Goal: Transaction & Acquisition: Purchase product/service

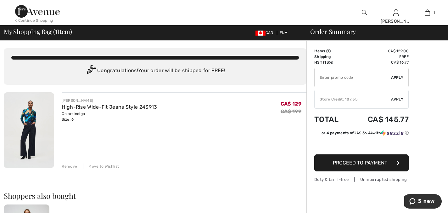
click at [67, 166] on div "Remove" at bounding box center [69, 166] width 15 height 6
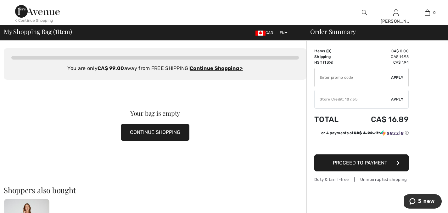
click at [31, 20] on div "< Continue Shopping" at bounding box center [34, 21] width 38 height 6
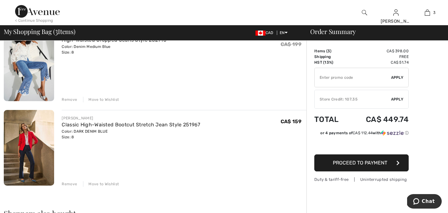
scroll to position [151, 0]
type input "NEW15"
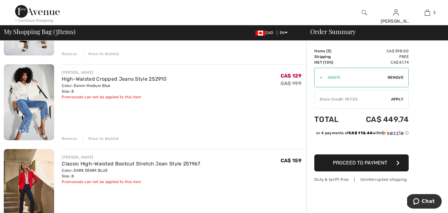
scroll to position [110, 0]
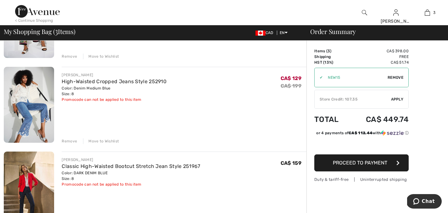
click at [334, 98] on div "Store Credit: 107.35" at bounding box center [353, 99] width 76 height 6
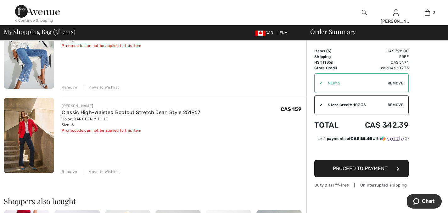
scroll to position [178, 0]
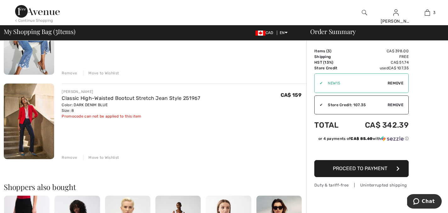
click at [69, 156] on div "Remove" at bounding box center [69, 157] width 15 height 6
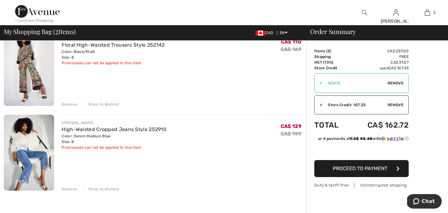
scroll to position [63, 0]
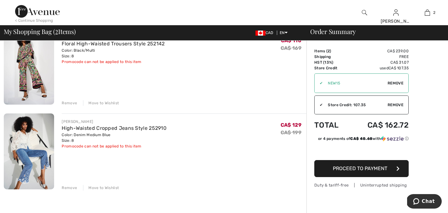
click at [66, 189] on div "Remove" at bounding box center [69, 188] width 15 height 6
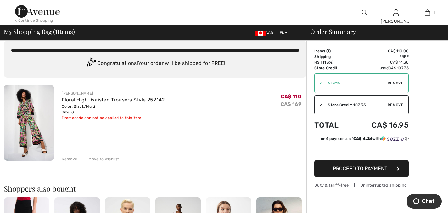
scroll to position [0, 0]
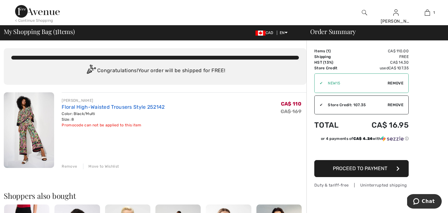
click at [71, 108] on link "Floral High-Waisted Trousers Style 252142" at bounding box center [113, 107] width 103 height 6
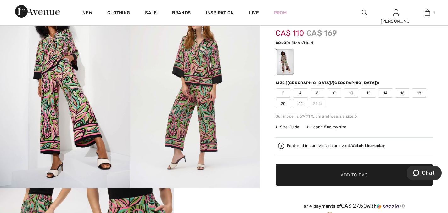
scroll to position [68, 0]
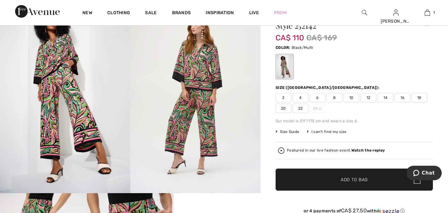
click at [185, 123] on img at bounding box center [195, 94] width 130 height 195
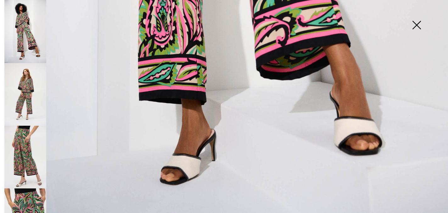
scroll to position [459, 0]
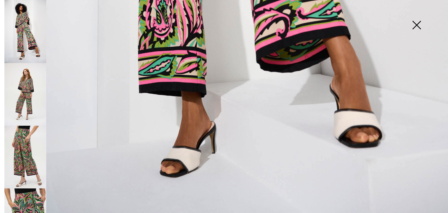
click at [417, 21] on img at bounding box center [416, 25] width 31 height 32
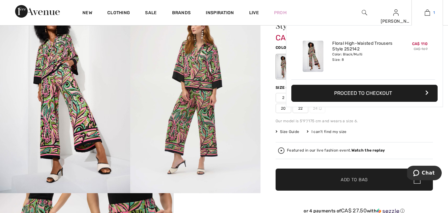
click at [429, 12] on img at bounding box center [427, 13] width 5 height 8
click at [429, 13] on img at bounding box center [427, 13] width 5 height 8
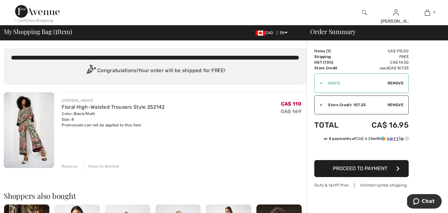
click at [396, 82] on span "Remove" at bounding box center [396, 83] width 16 height 6
click at [338, 83] on input "TEXT" at bounding box center [353, 83] width 76 height 19
click at [389, 87] on input "TEXT" at bounding box center [353, 83] width 76 height 19
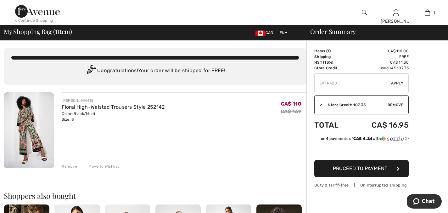
type input "EXTRA20"
click at [396, 83] on span "Apply" at bounding box center [397, 83] width 13 height 6
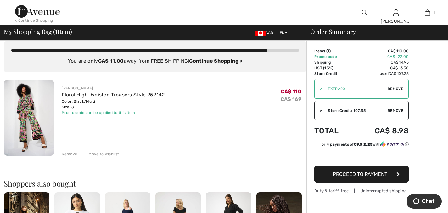
scroll to position [16, 0]
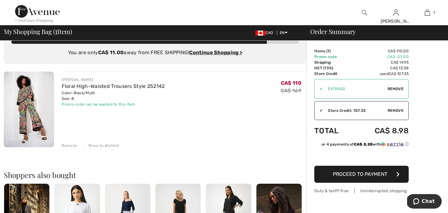
click at [357, 174] on span "Proceed to Payment" at bounding box center [360, 174] width 54 height 6
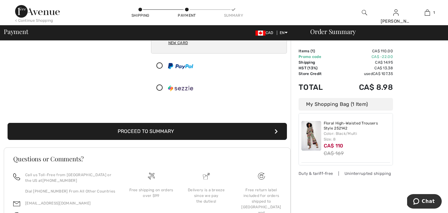
scroll to position [86, 0]
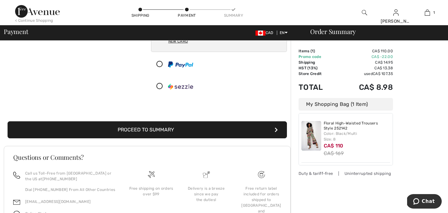
click at [164, 130] on button "Proceed to Summary" at bounding box center [147, 129] width 279 height 17
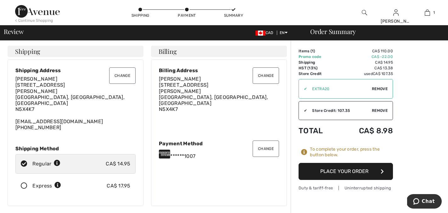
click at [35, 20] on div "< Continue Shopping" at bounding box center [34, 21] width 38 height 6
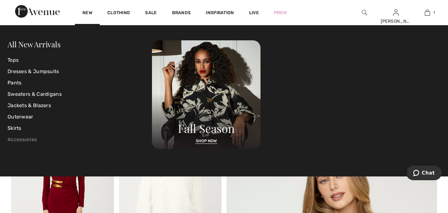
click at [27, 138] on link "Accessories" at bounding box center [80, 139] width 144 height 11
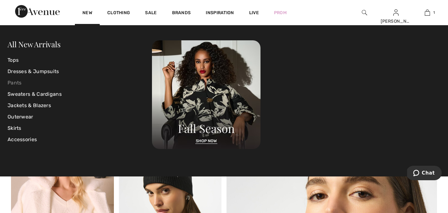
click at [15, 82] on link "Pants" at bounding box center [80, 82] width 144 height 11
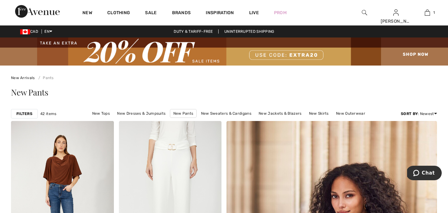
click at [26, 114] on strong "Filters" at bounding box center [24, 114] width 16 height 6
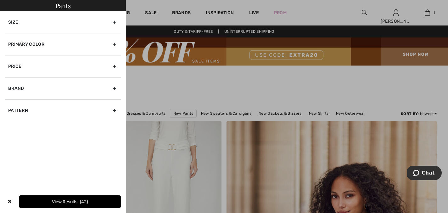
click at [114, 21] on div "Size" at bounding box center [63, 22] width 116 height 22
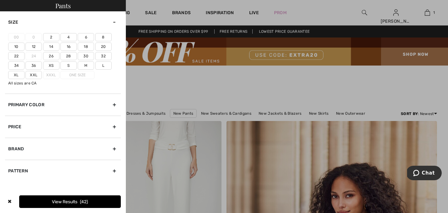
click at [104, 36] on label "8" at bounding box center [103, 37] width 16 height 8
click at [0, 0] on input"] "8" at bounding box center [0, 0] width 0 height 0
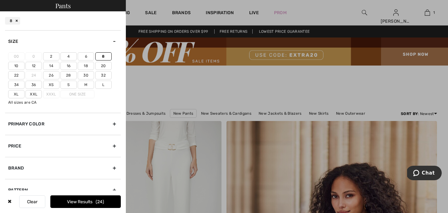
scroll to position [11, 0]
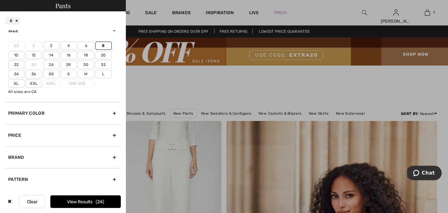
click at [189, 155] on div at bounding box center [224, 106] width 448 height 213
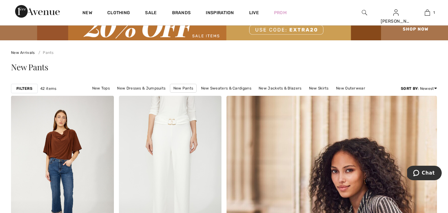
scroll to position [0, 0]
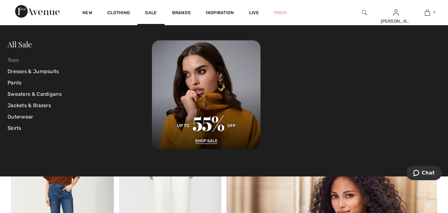
click at [14, 59] on link "Tops" at bounding box center [80, 59] width 144 height 11
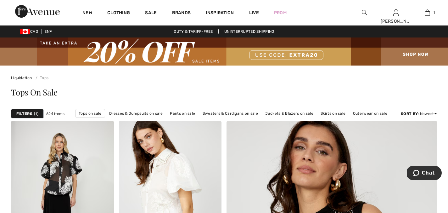
click at [25, 114] on strong "Filters" at bounding box center [24, 114] width 16 height 6
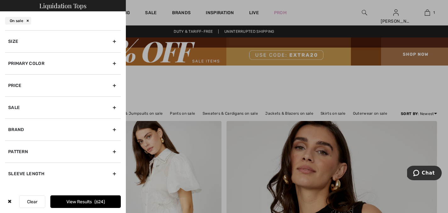
click at [115, 40] on div "Size" at bounding box center [63, 41] width 116 height 22
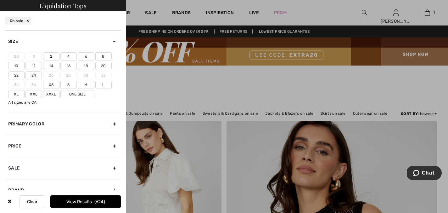
click at [17, 66] on label "10" at bounding box center [16, 66] width 16 height 8
click at [0, 0] on input"] "10" at bounding box center [0, 0] width 0 height 0
click at [86, 84] on label "M" at bounding box center [86, 85] width 16 height 8
click at [0, 0] on input"] "M" at bounding box center [0, 0] width 0 height 0
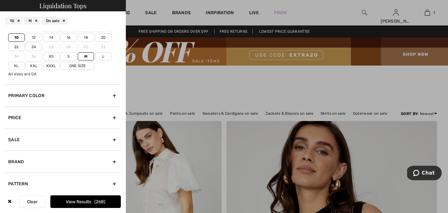
scroll to position [55, 0]
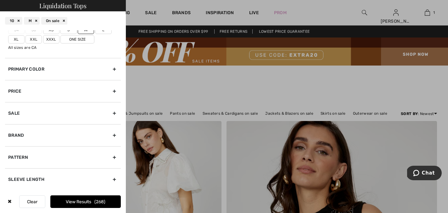
click at [115, 134] on div "Brand" at bounding box center [63, 135] width 116 height 22
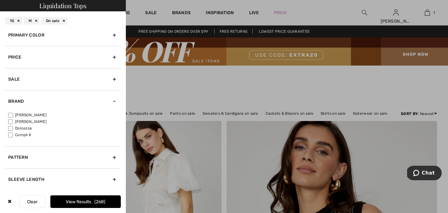
scroll to position [23, 0]
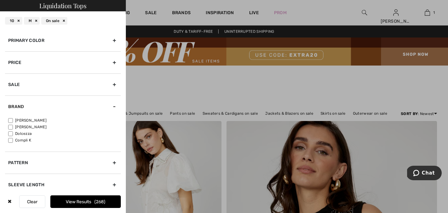
click at [10, 117] on div "Brand" at bounding box center [63, 106] width 116 height 22
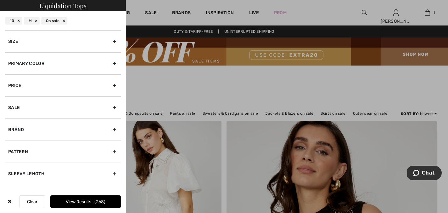
scroll to position [0, 0]
click at [84, 199] on button "View Results 268" at bounding box center [85, 201] width 70 height 13
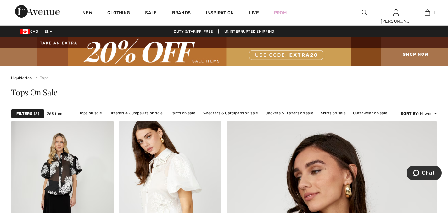
click at [28, 113] on strong "Filters" at bounding box center [24, 114] width 16 height 6
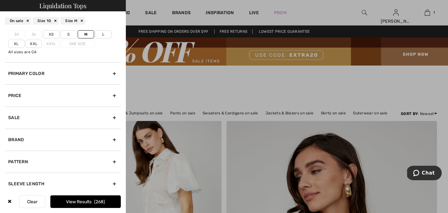
scroll to position [55, 0]
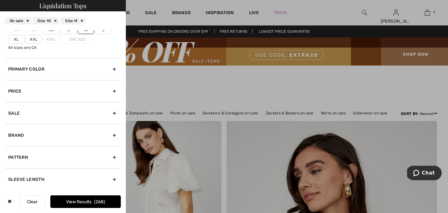
click at [114, 178] on div "Sleeve length" at bounding box center [63, 179] width 116 height 22
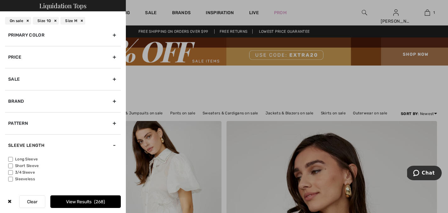
scroll to position [23, 0]
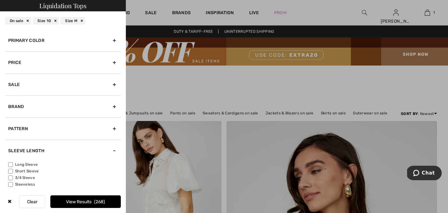
click at [9, 185] on input"] "Sleeveless" at bounding box center [10, 184] width 5 height 5
checkbox input"] "true"
click at [9, 177] on input"] "3/4 Sleeve" at bounding box center [10, 177] width 5 height 5
checkbox input"] "true"
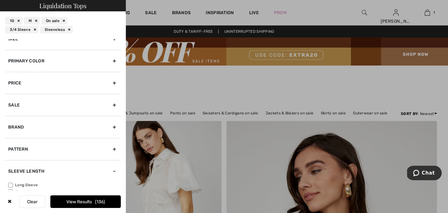
scroll to position [9, 0]
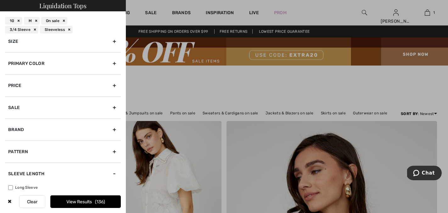
click at [114, 62] on div "Primary Color" at bounding box center [63, 63] width 116 height 22
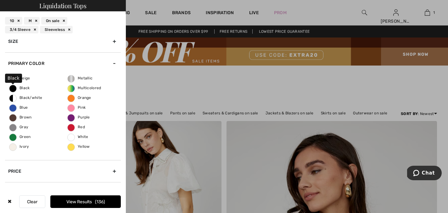
click at [13, 87] on span "Black" at bounding box center [19, 88] width 20 height 4
click at [0, 0] on input "Black" at bounding box center [0, 0] width 0 height 0
click at [80, 201] on button "View Results 33" at bounding box center [85, 201] width 70 height 13
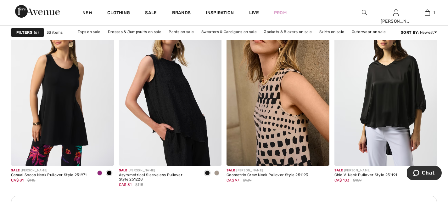
scroll to position [646, 0]
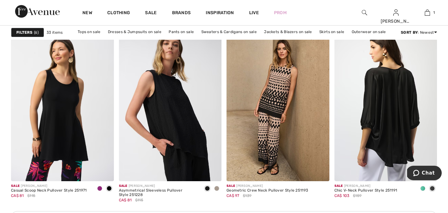
click at [385, 134] on img at bounding box center [385, 104] width 103 height 154
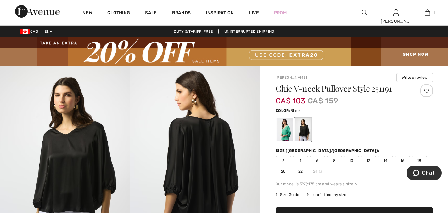
click at [336, 160] on span "8" at bounding box center [335, 160] width 16 height 9
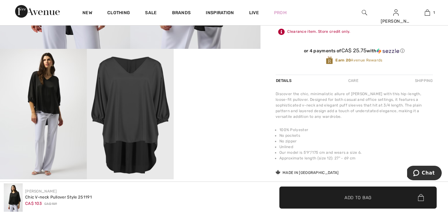
scroll to position [210, 0]
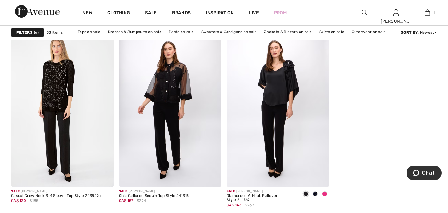
scroll to position [1904, 0]
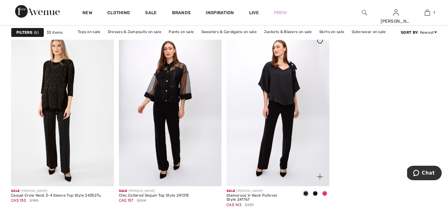
click at [282, 108] on img at bounding box center [278, 109] width 103 height 154
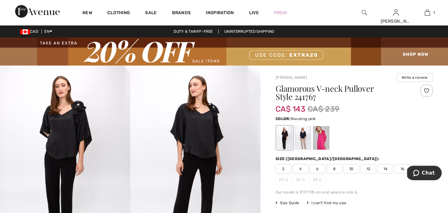
click at [323, 137] on div at bounding box center [321, 138] width 16 height 24
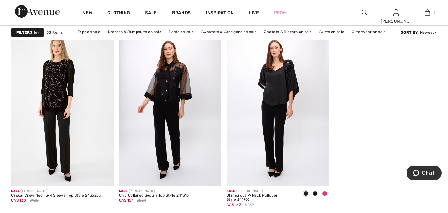
click at [27, 31] on strong "Filters" at bounding box center [24, 33] width 16 height 6
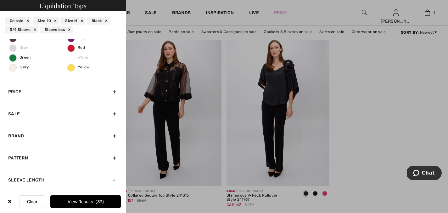
scroll to position [149, 0]
click at [113, 133] on div "Brand" at bounding box center [63, 135] width 116 height 22
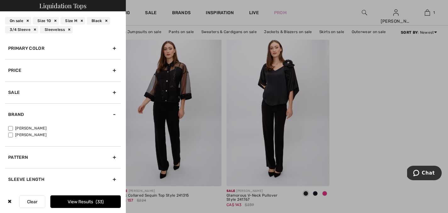
scroll to position [24, 0]
click at [11, 128] on input"] "[PERSON_NAME]" at bounding box center [10, 128] width 5 height 5
checkbox input"] "true"
click at [79, 201] on button "View Results 26" at bounding box center [85, 201] width 70 height 13
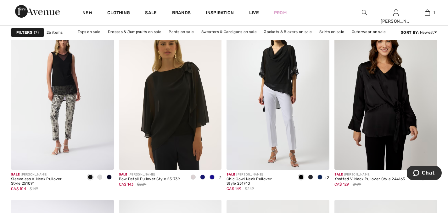
scroll to position [1104, 0]
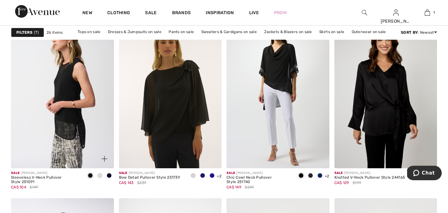
click at [69, 110] on img at bounding box center [62, 91] width 103 height 154
click at [69, 111] on img at bounding box center [62, 91] width 103 height 154
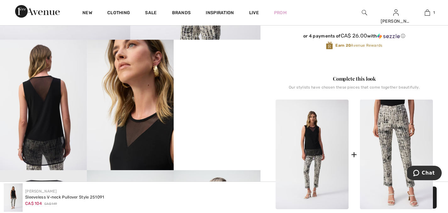
scroll to position [222, 0]
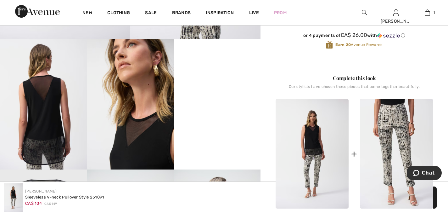
click at [45, 133] on img at bounding box center [43, 104] width 87 height 130
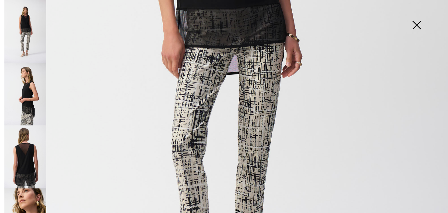
scroll to position [251, 0]
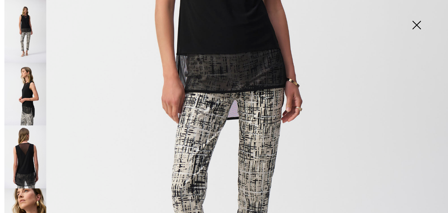
click at [416, 22] on img at bounding box center [416, 25] width 31 height 32
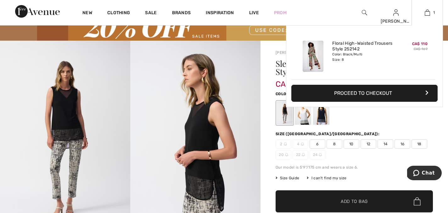
scroll to position [0, 0]
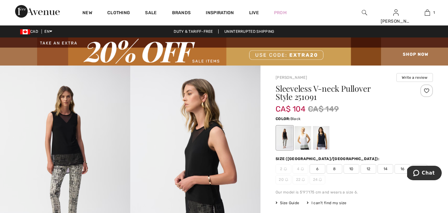
click at [352, 169] on span "10" at bounding box center [352, 168] width 16 height 9
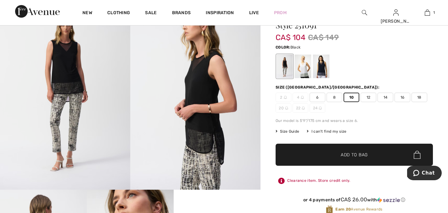
scroll to position [76, 0]
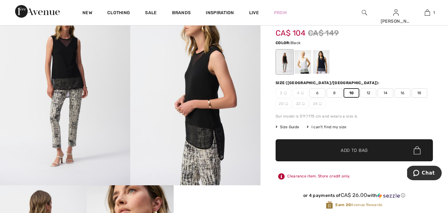
click at [353, 149] on span "Add to Bag" at bounding box center [354, 150] width 27 height 7
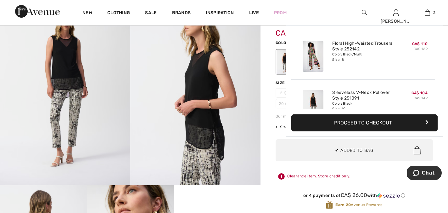
scroll to position [20, 0]
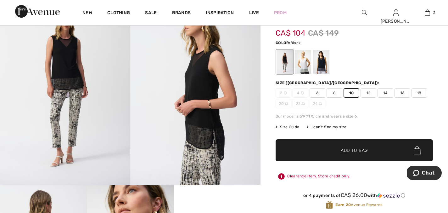
click at [353, 150] on span "Add to Bag" at bounding box center [354, 150] width 27 height 7
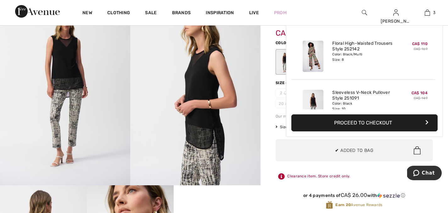
scroll to position [69, 0]
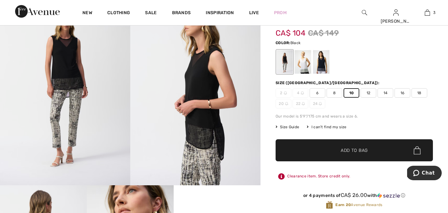
click at [406, 108] on div "2 4 6 8 10 12 14 16 18 20 22 24" at bounding box center [354, 98] width 157 height 20
click at [350, 152] on span "Add to Bag" at bounding box center [354, 150] width 27 height 7
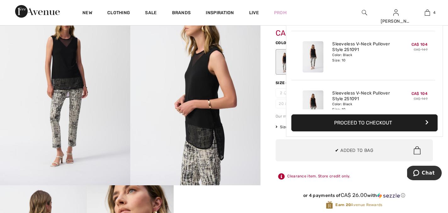
scroll to position [118, 0]
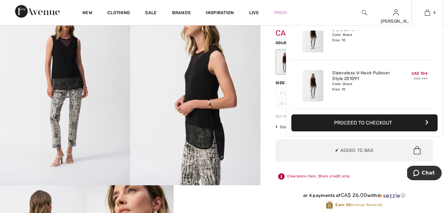
click at [360, 125] on button "Proceed to Checkout" at bounding box center [364, 122] width 146 height 17
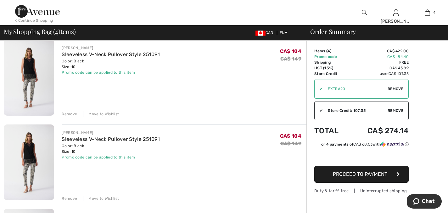
scroll to position [130, 0]
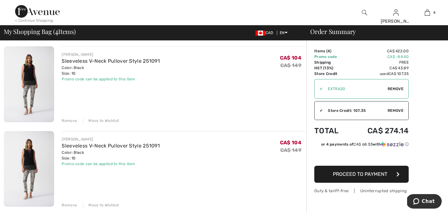
click at [71, 204] on div "Remove" at bounding box center [69, 205] width 15 height 6
click at [70, 204] on div "Remove" at bounding box center [69, 205] width 15 height 6
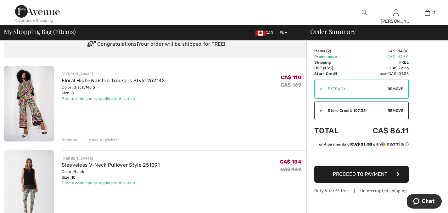
scroll to position [31, 0]
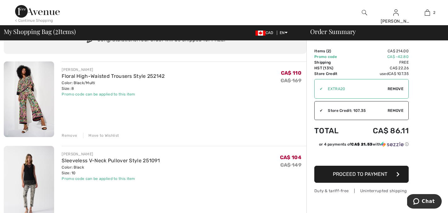
click at [365, 173] on span "Proceed to Payment" at bounding box center [360, 174] width 54 height 6
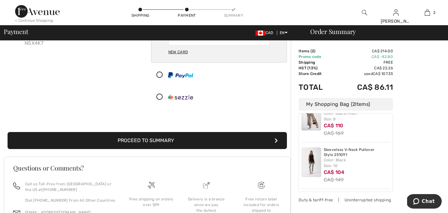
scroll to position [88, 0]
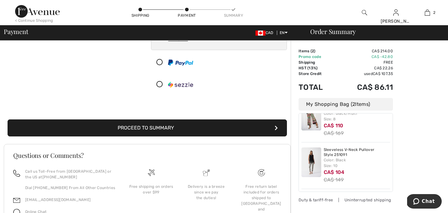
click at [151, 129] on button "Proceed to Summary" at bounding box center [147, 127] width 279 height 17
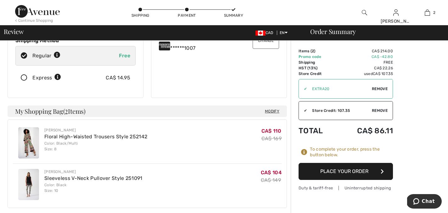
scroll to position [118, 0]
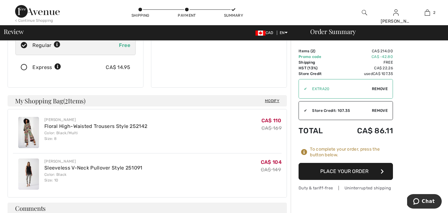
click at [347, 169] on button "Place Your Order" at bounding box center [346, 171] width 94 height 17
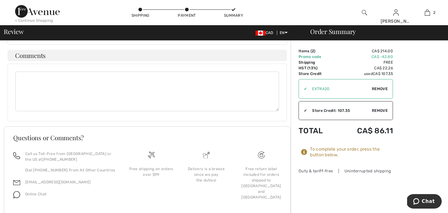
scroll to position [277, 0]
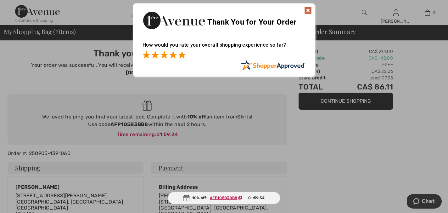
click at [181, 54] on span at bounding box center [182, 55] width 8 height 8
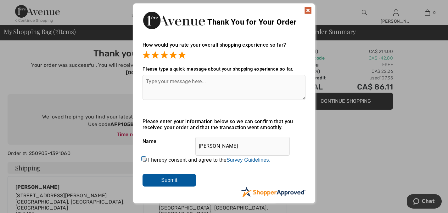
click at [144, 157] on input "I hereby consent and agree to the By submitting a review, you grant permission …" at bounding box center [145, 159] width 4 height 4
checkbox input "true"
click at [175, 179] on input "Submit" at bounding box center [169, 180] width 53 height 13
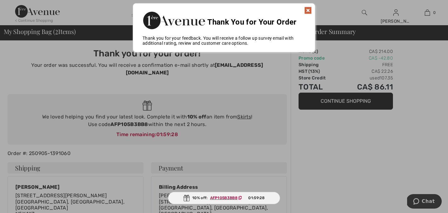
click at [307, 10] on img at bounding box center [308, 11] width 8 height 8
